Goal: Transaction & Acquisition: Subscribe to service/newsletter

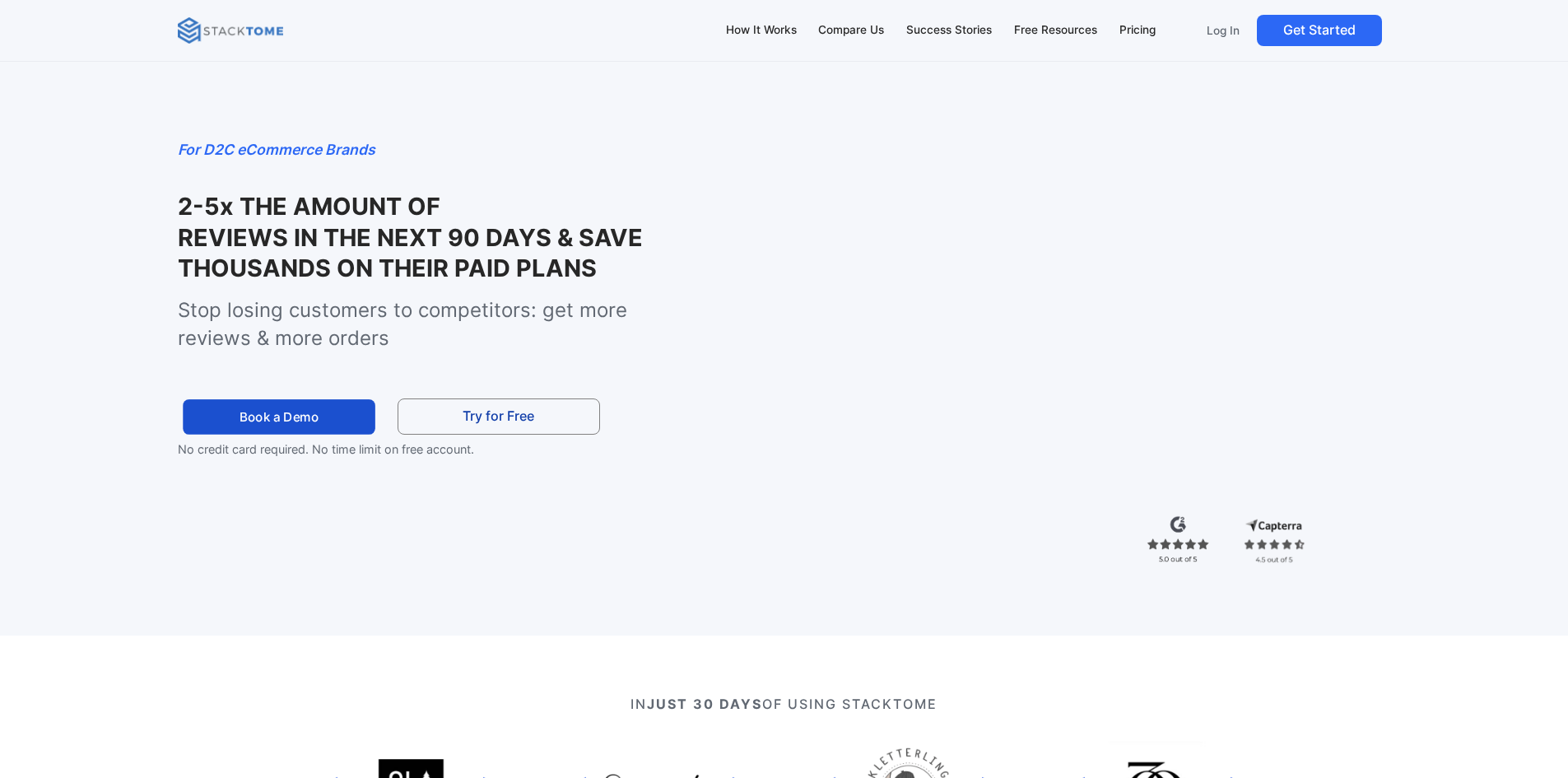
click at [329, 431] on link "Book a Demo" at bounding box center [279, 417] width 192 height 35
click at [515, 426] on link "Try for Free" at bounding box center [498, 417] width 202 height 37
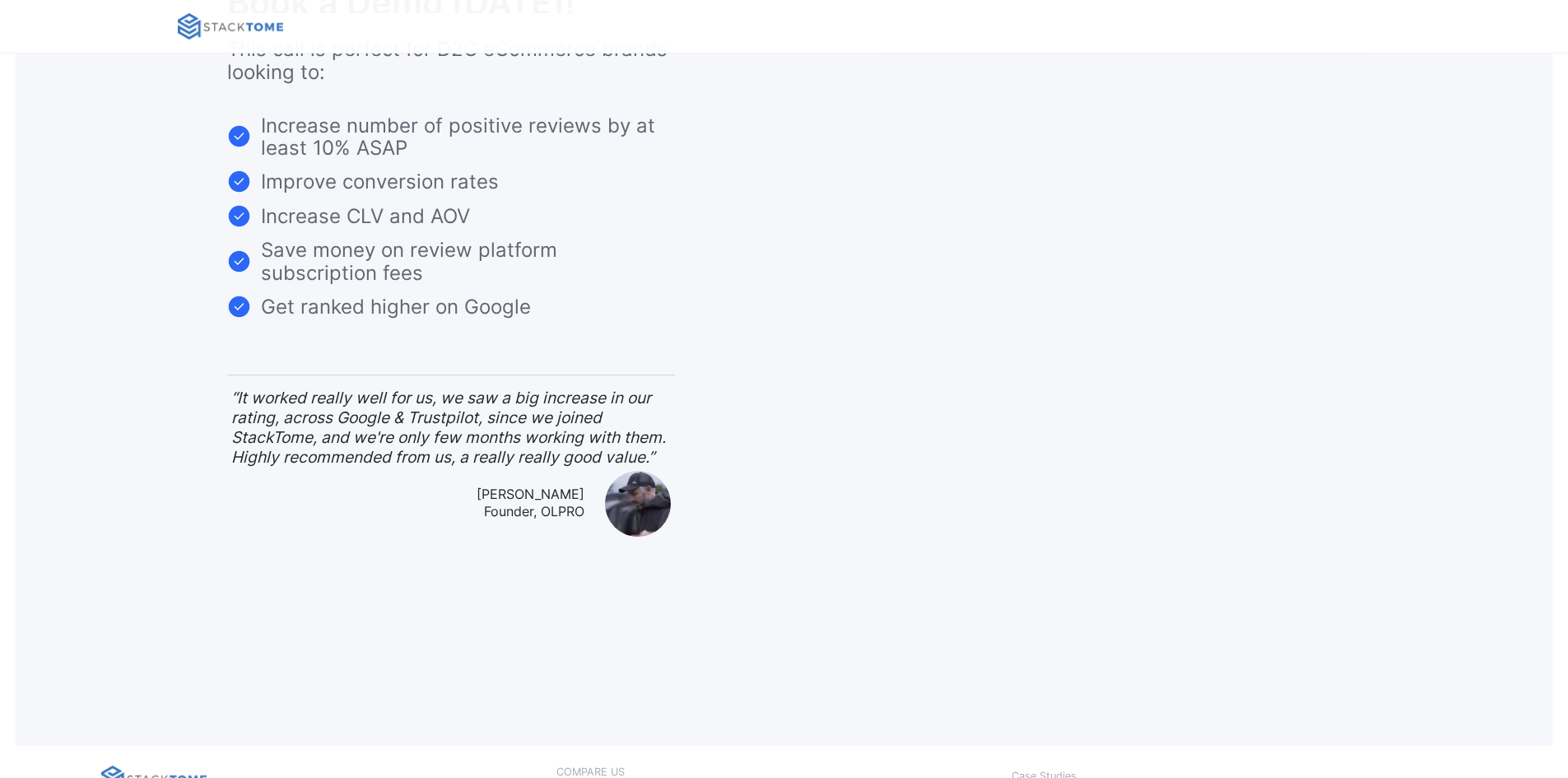
scroll to position [83, 0]
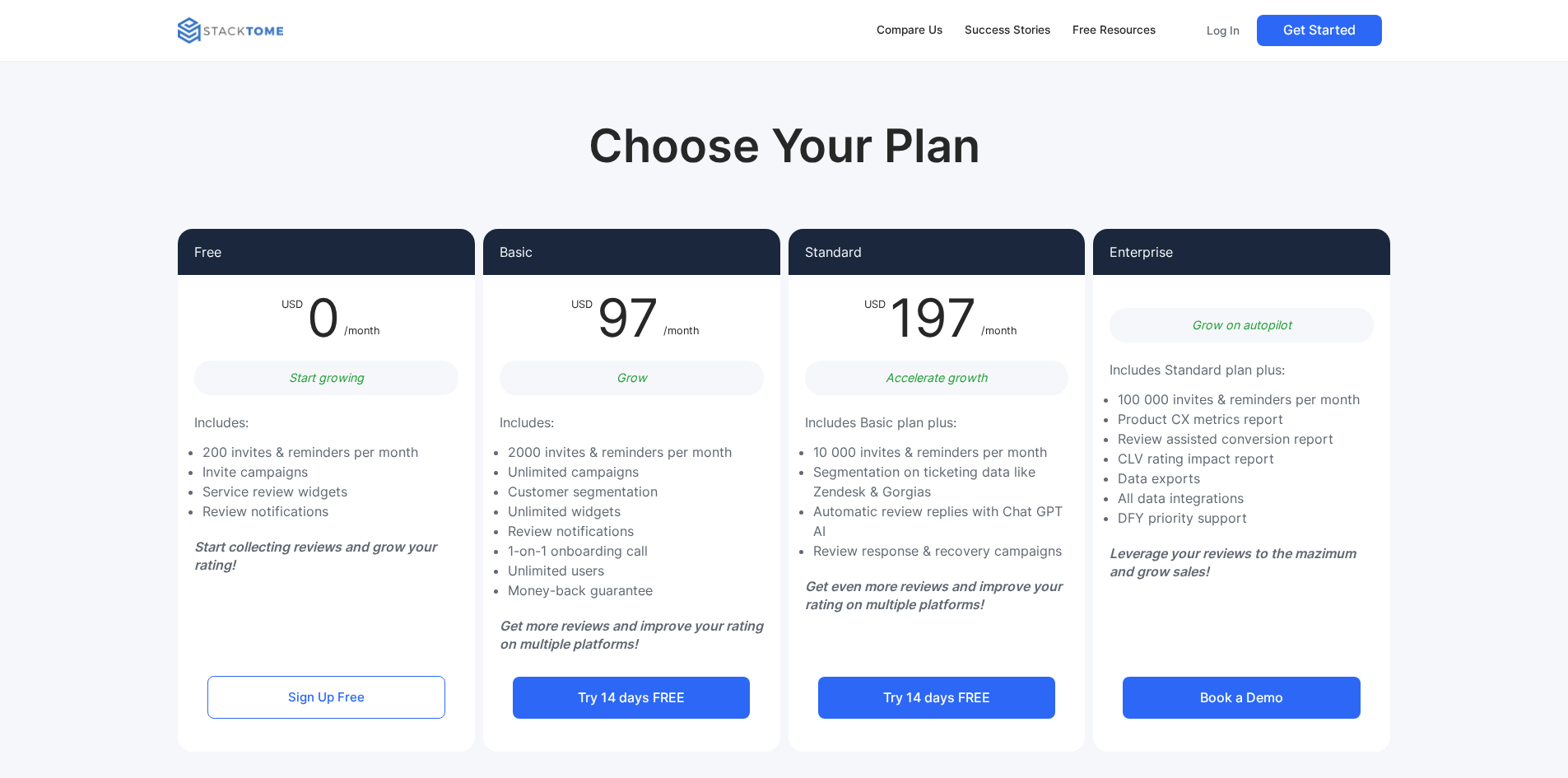
click at [324, 688] on link "Sign Up Free" at bounding box center [326, 697] width 237 height 43
